Goal: Information Seeking & Learning: Learn about a topic

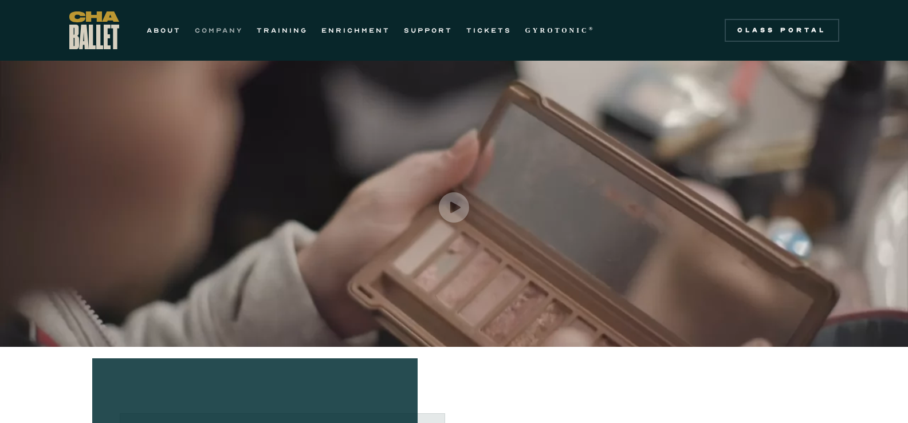
click at [238, 30] on link "COMPANY" at bounding box center [219, 30] width 48 height 14
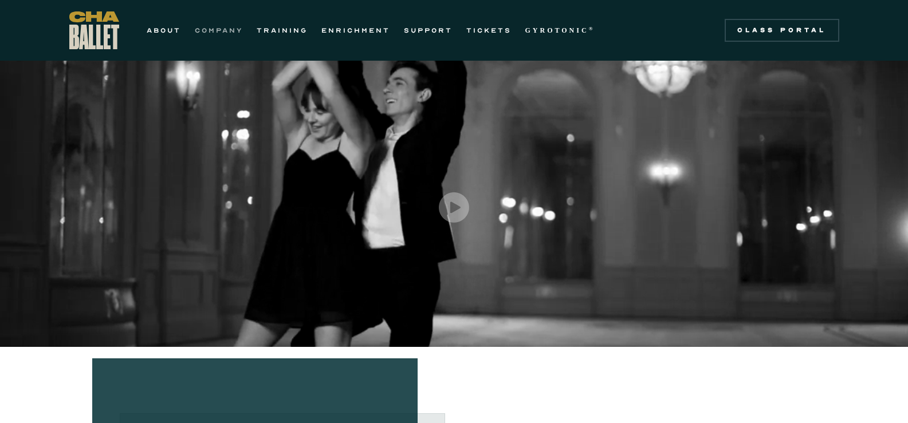
click at [217, 28] on link "COMPANY" at bounding box center [219, 30] width 48 height 14
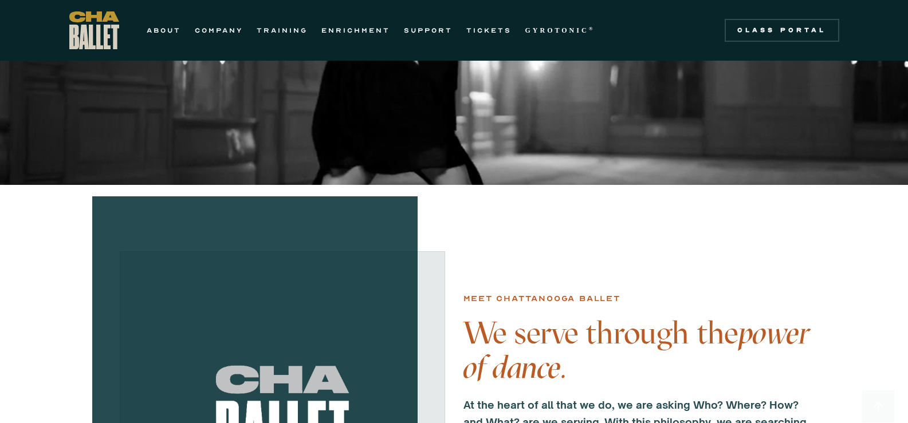
scroll to position [286, 0]
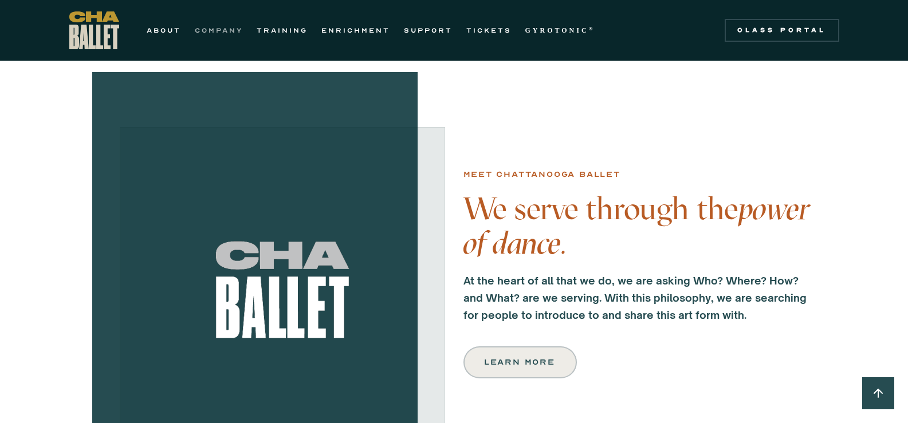
click at [226, 26] on link "COMPANY" at bounding box center [219, 30] width 48 height 14
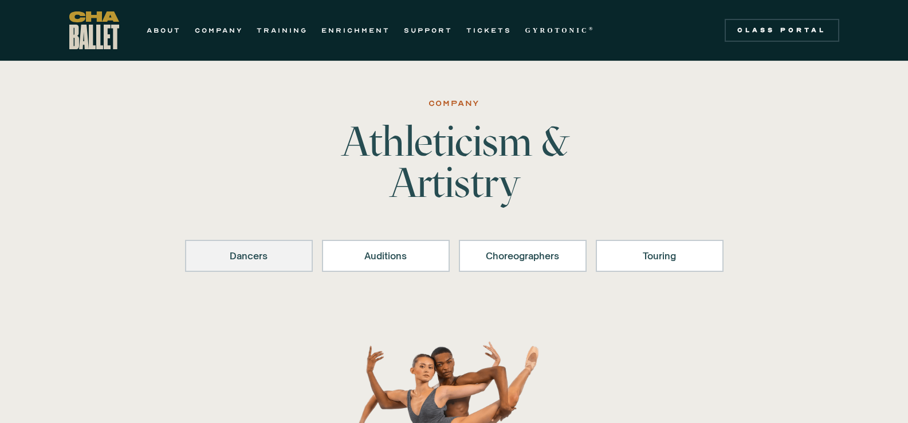
click at [295, 265] on link "Dancers" at bounding box center [249, 256] width 128 height 32
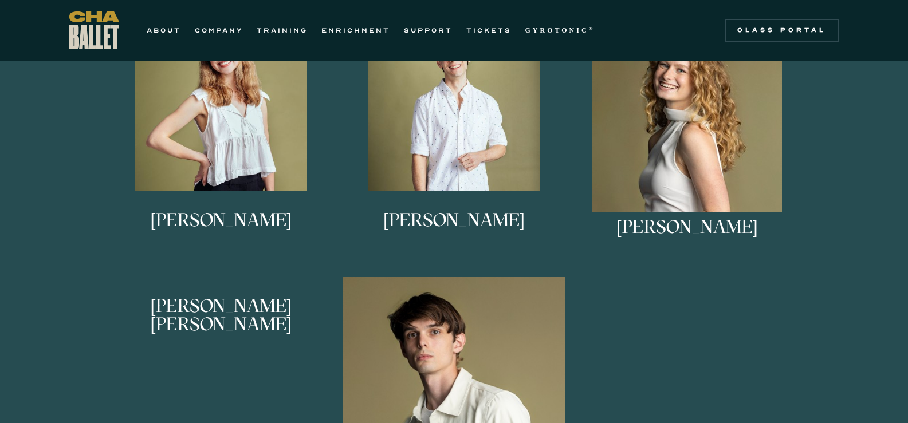
scroll to position [797, 0]
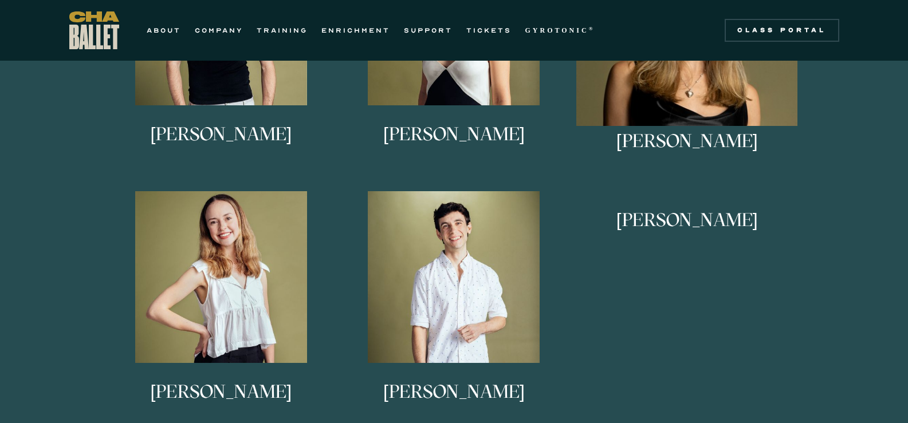
click at [676, 321] on link "Lucy Sheppard Lucy Sheppard is from Columbus, Georgia. She studied under Alice …" at bounding box center [687, 311] width 222 height 241
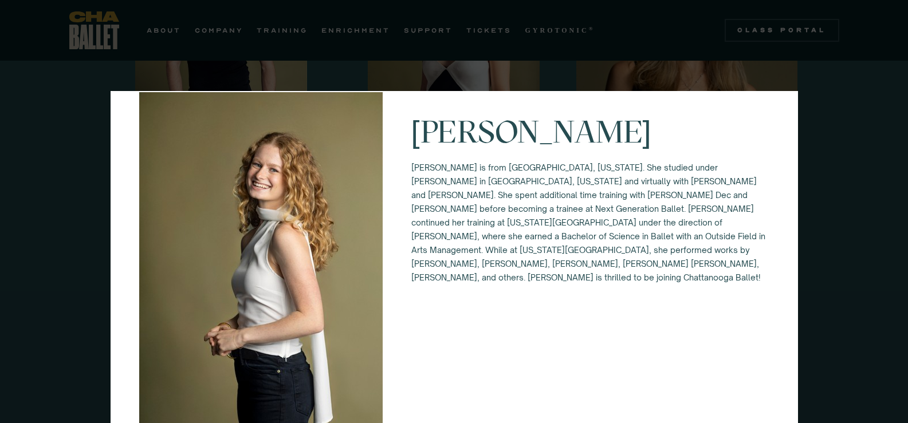
scroll to position [69, 0]
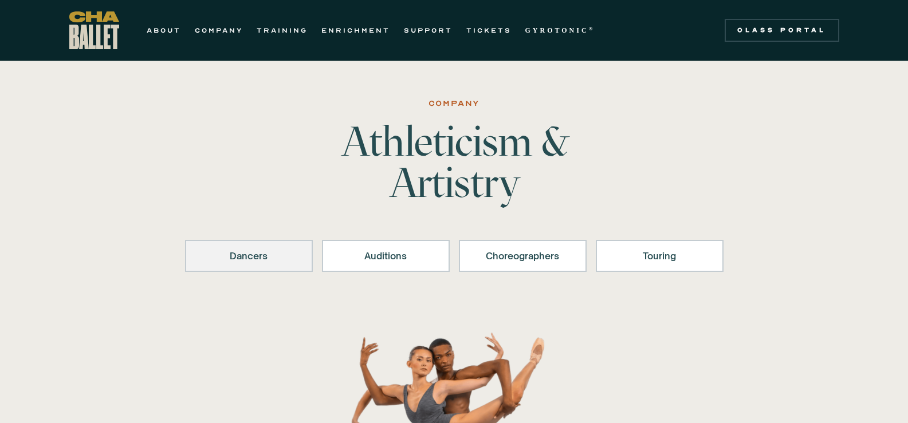
click at [228, 256] on div "Dancers" at bounding box center [249, 256] width 98 height 14
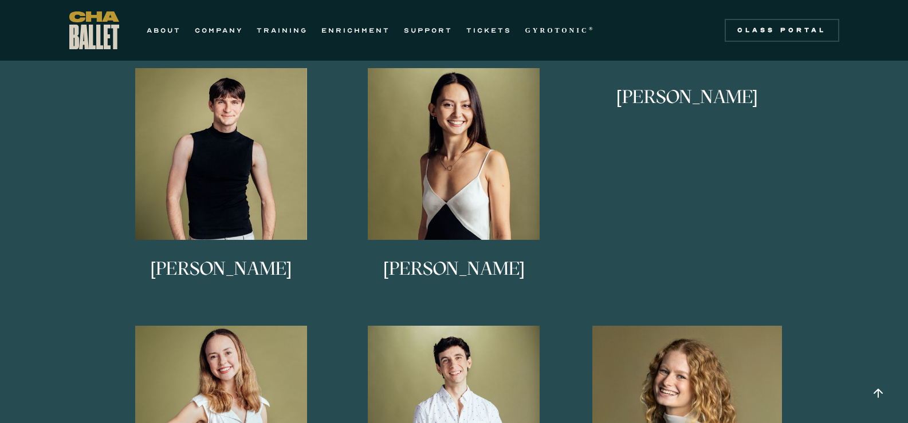
scroll to position [682, 0]
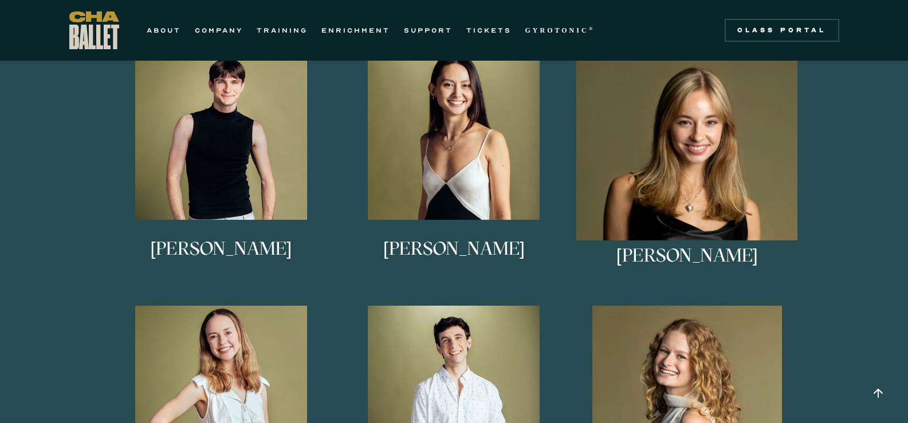
click at [698, 178] on link "Anna Anderson Anna Anderson is originally from northern Vermont, and began her …" at bounding box center [687, 168] width 222 height 241
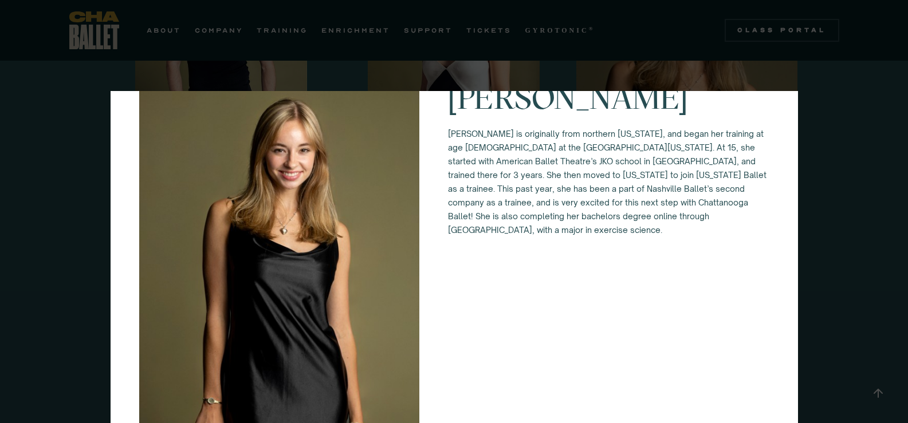
scroll to position [0, 0]
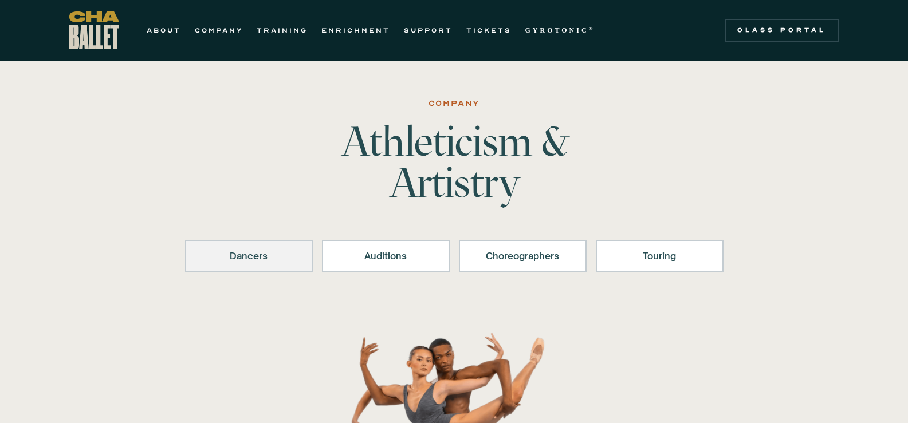
click at [263, 262] on div "Dancers" at bounding box center [249, 256] width 98 height 14
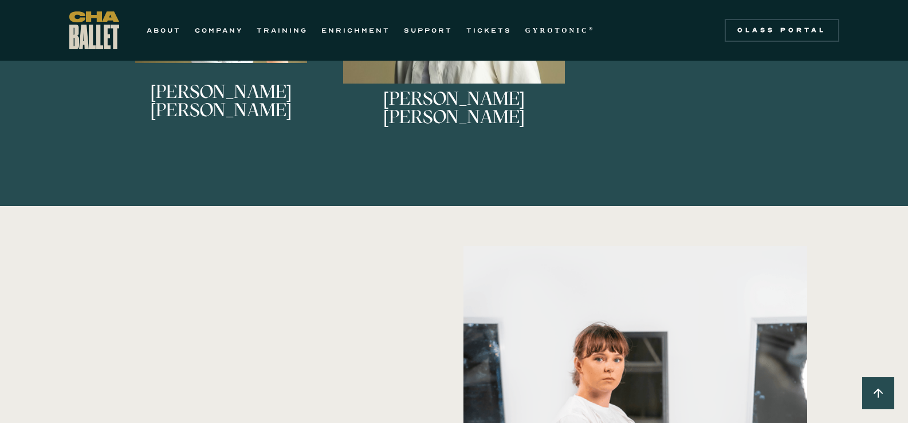
scroll to position [1369, 0]
